Goal: Check status: Check status

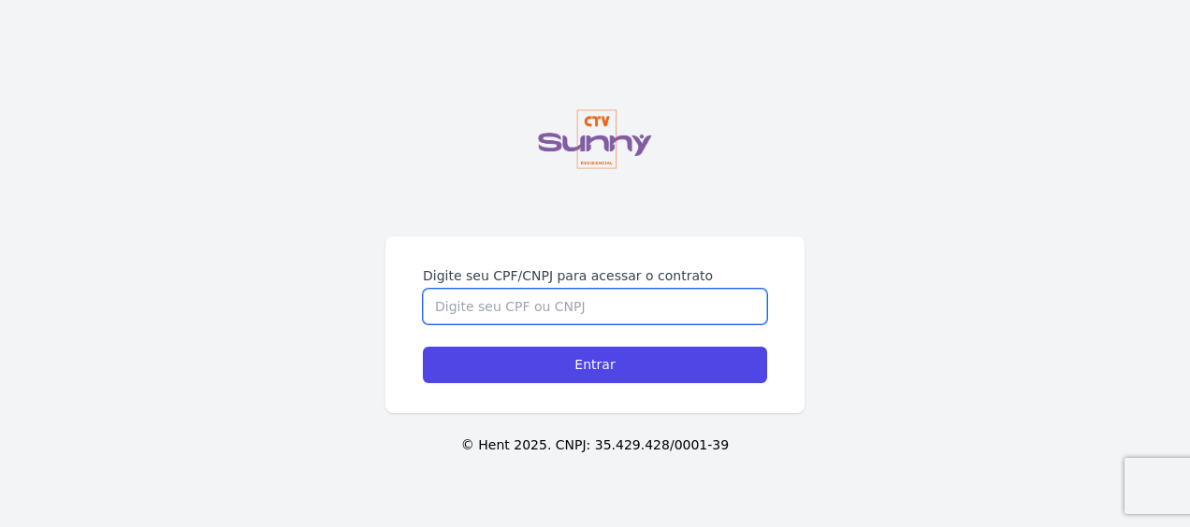
click at [601, 299] on input "Digite seu CPF/CNPJ para acessar o contrato" at bounding box center [595, 307] width 344 height 36
type input "14386587705"
click at [423, 347] on input "Entrar" at bounding box center [595, 365] width 344 height 36
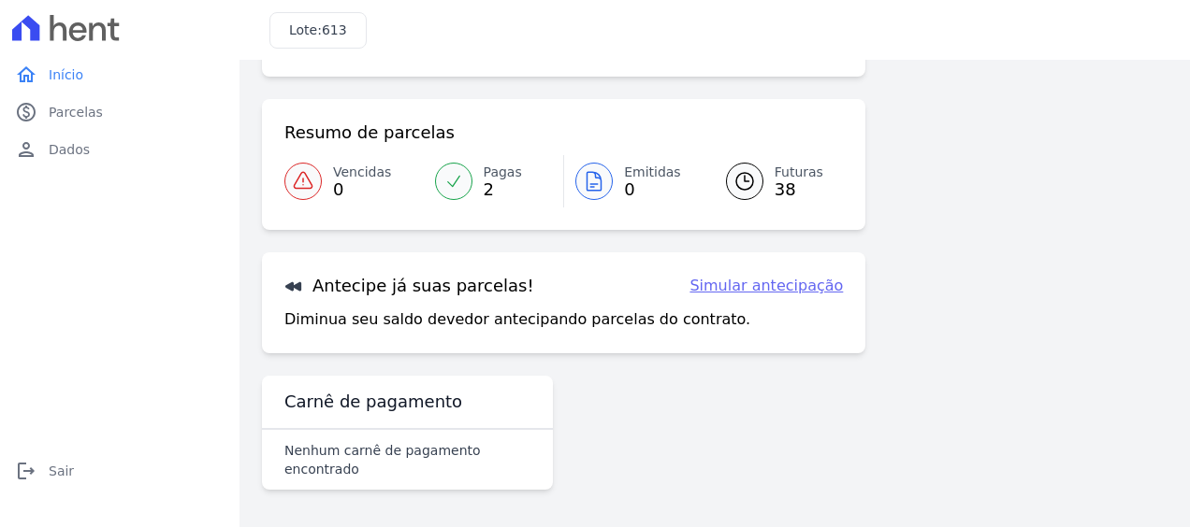
scroll to position [134, 0]
